Goal: Navigation & Orientation: Understand site structure

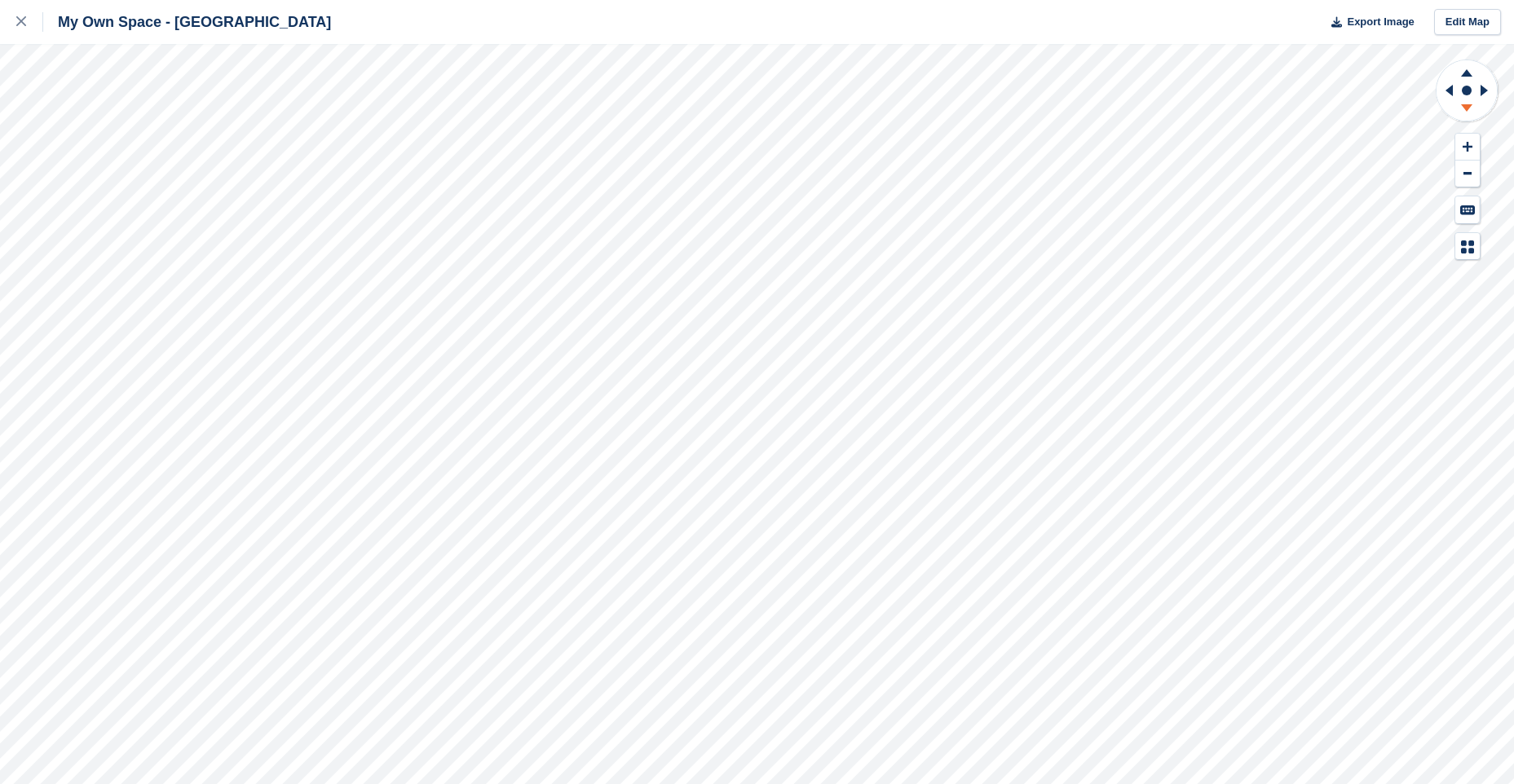
click at [1469, 110] on icon at bounding box center [1467, 110] width 43 height 20
click at [1462, 71] on icon at bounding box center [1467, 70] width 43 height 20
click at [1463, 74] on icon at bounding box center [1467, 70] width 43 height 20
drag, startPoint x: 1473, startPoint y: 108, endPoint x: 1460, endPoint y: 106, distance: 13.2
click at [1473, 107] on icon at bounding box center [1467, 110] width 43 height 20
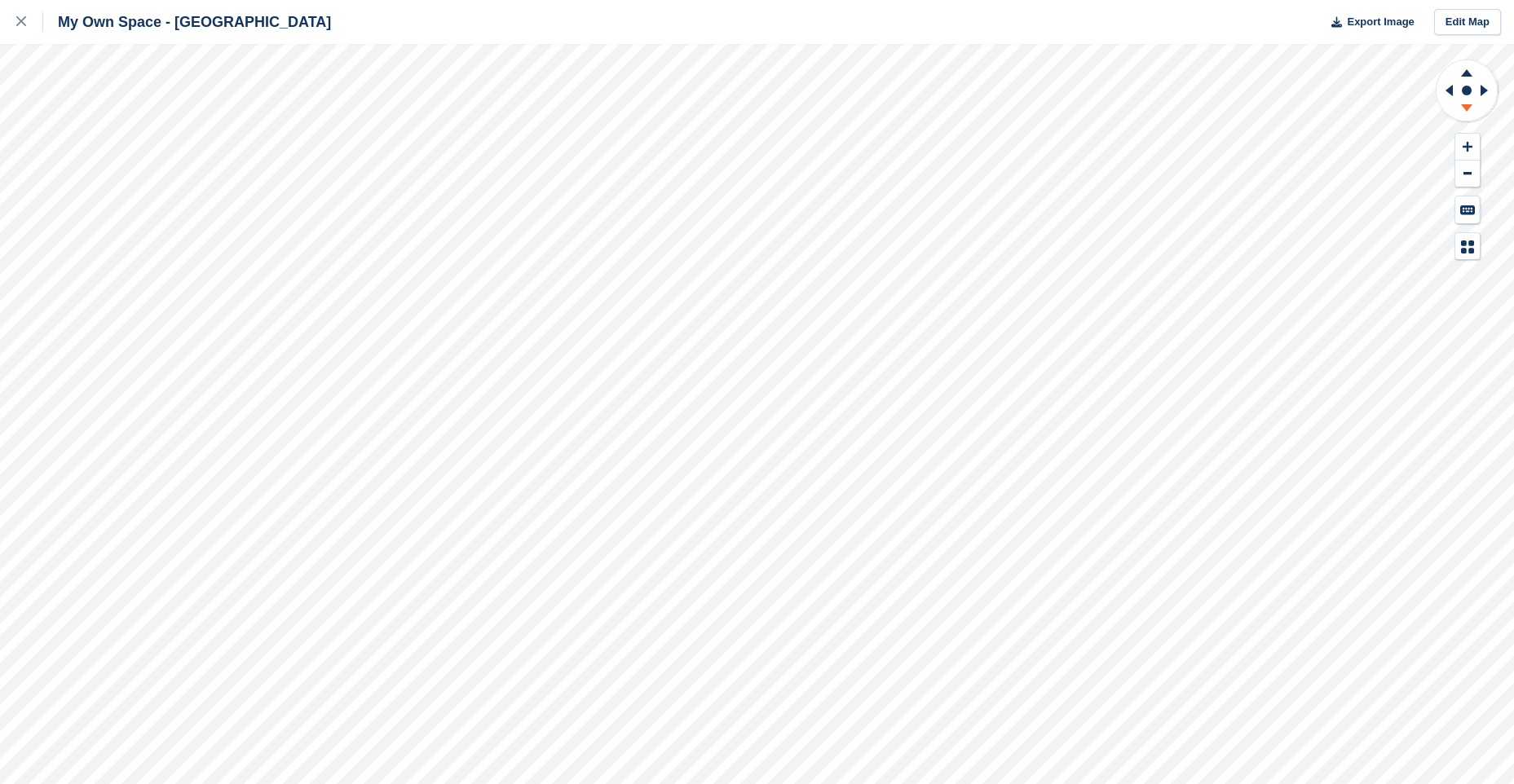
click at [1462, 101] on icon at bounding box center [1467, 110] width 43 height 20
drag, startPoint x: 1466, startPoint y: 70, endPoint x: 1439, endPoint y: 103, distance: 42.6
click at [1461, 76] on g at bounding box center [1467, 70] width 43 height 20
drag, startPoint x: 1465, startPoint y: 73, endPoint x: 1462, endPoint y: 102, distance: 29.2
click at [1461, 89] on icon at bounding box center [1467, 92] width 65 height 65
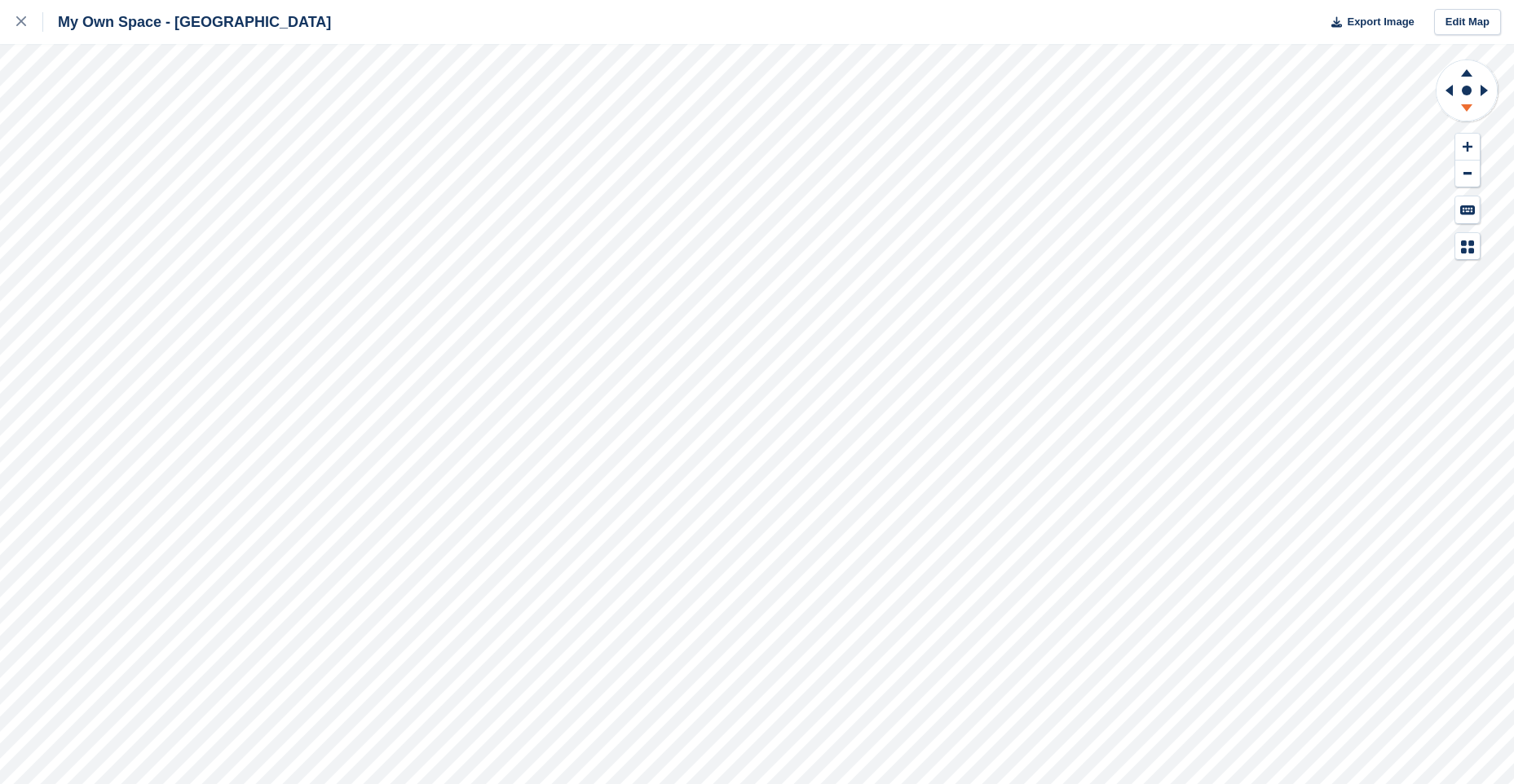
click at [1462, 104] on icon at bounding box center [1467, 110] width 43 height 20
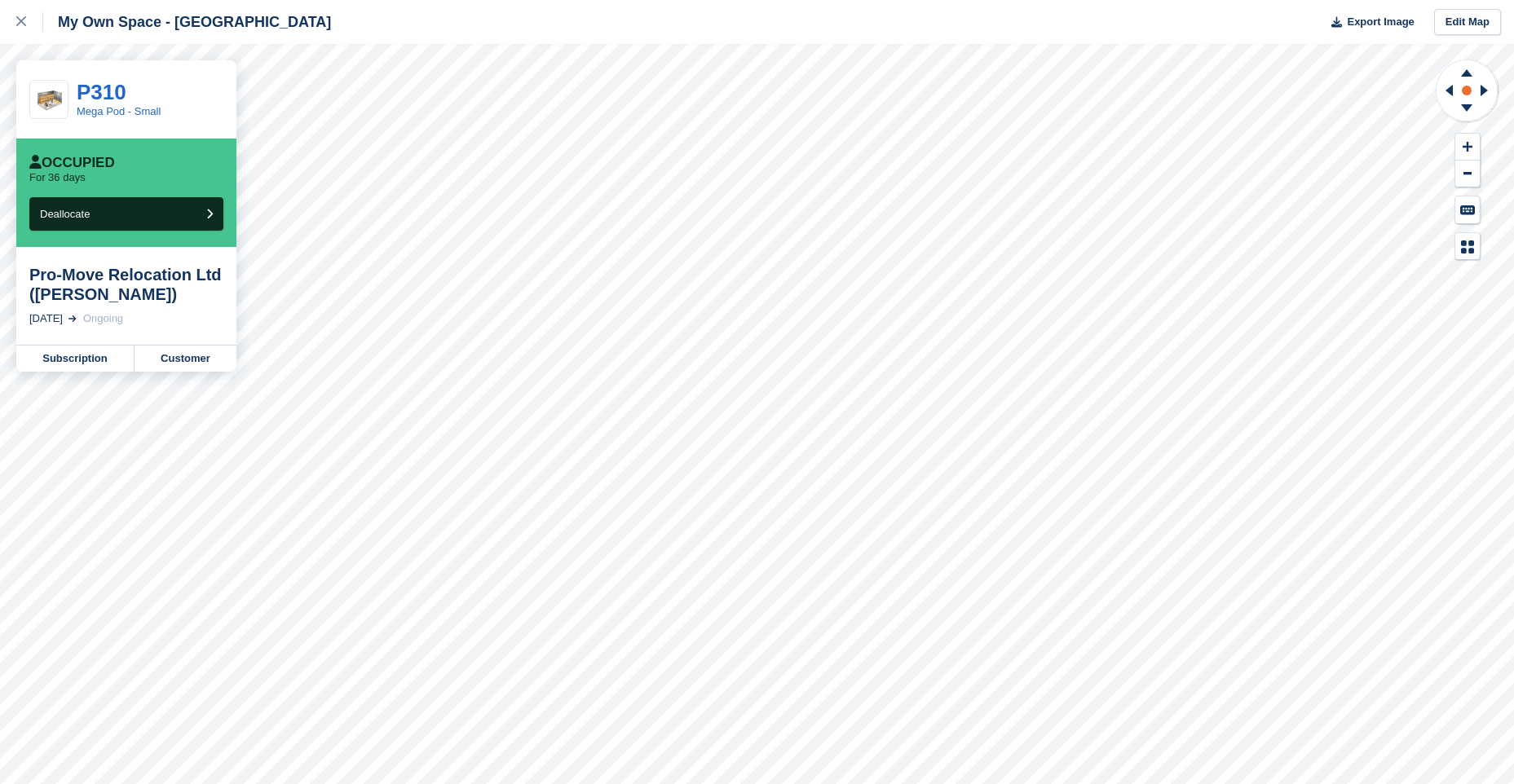
drag, startPoint x: 1467, startPoint y: 72, endPoint x: 1463, endPoint y: 95, distance: 23.3
click at [1463, 79] on g at bounding box center [1467, 70] width 43 height 20
click at [1467, 72] on icon at bounding box center [1467, 73] width 12 height 7
click at [1469, 106] on g at bounding box center [1467, 110] width 43 height 20
click at [1467, 107] on icon at bounding box center [1467, 108] width 12 height 7
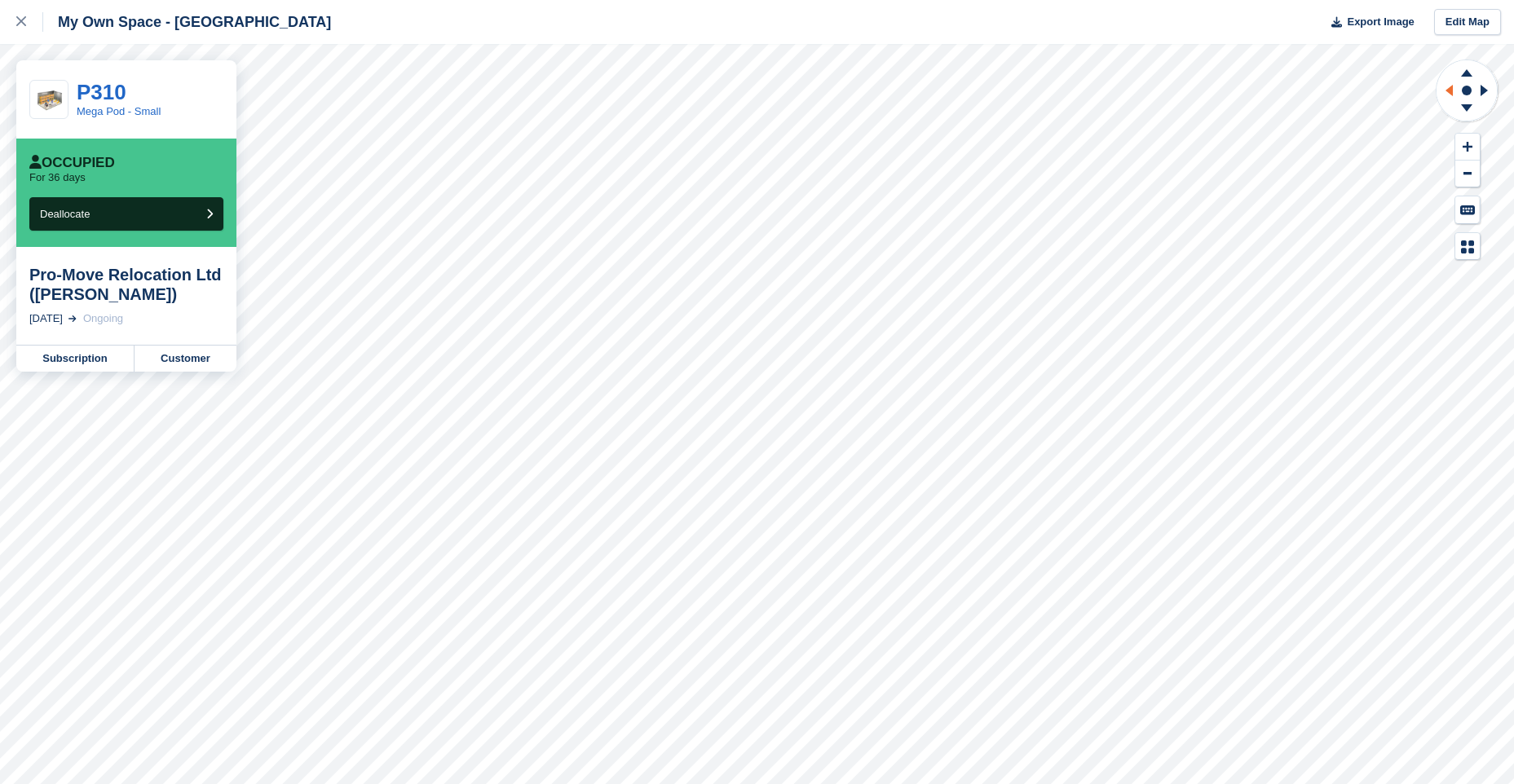
click at [1440, 94] on icon at bounding box center [1447, 90] width 20 height 43
click at [1472, 69] on icon at bounding box center [1467, 70] width 43 height 20
click at [1464, 107] on icon at bounding box center [1467, 110] width 43 height 20
click at [1463, 107] on icon at bounding box center [1467, 110] width 43 height 20
click at [1463, 108] on icon at bounding box center [1467, 110] width 43 height 20
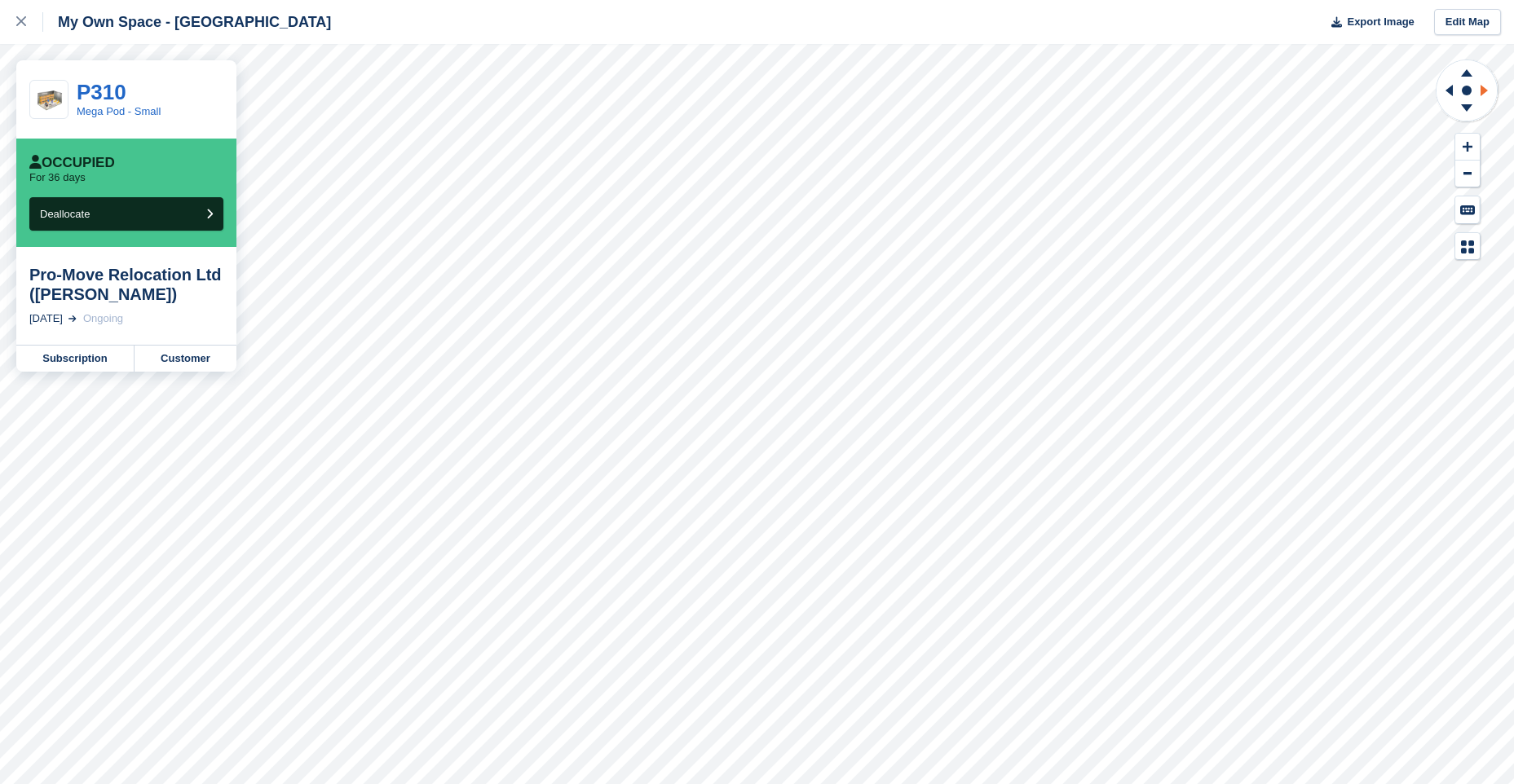
click at [1489, 91] on icon at bounding box center [1487, 90] width 20 height 43
drag, startPoint x: 1449, startPoint y: 94, endPoint x: 1435, endPoint y: 104, distance: 17.2
click at [1435, 104] on icon at bounding box center [1467, 92] width 65 height 65
